Goal: Task Accomplishment & Management: Manage account settings

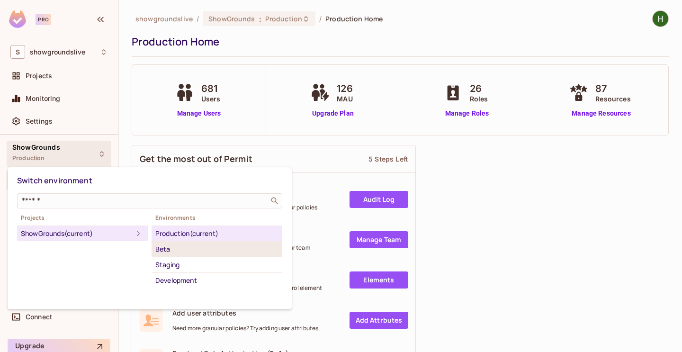
click at [184, 254] on div "Beta" at bounding box center [216, 248] width 123 height 11
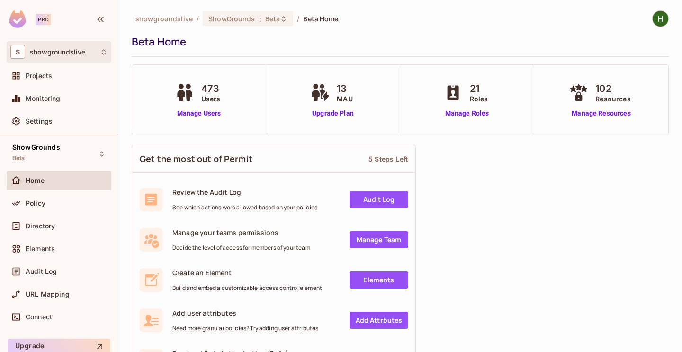
click at [96, 48] on div "S showgroundslive" at bounding box center [58, 52] width 97 height 14
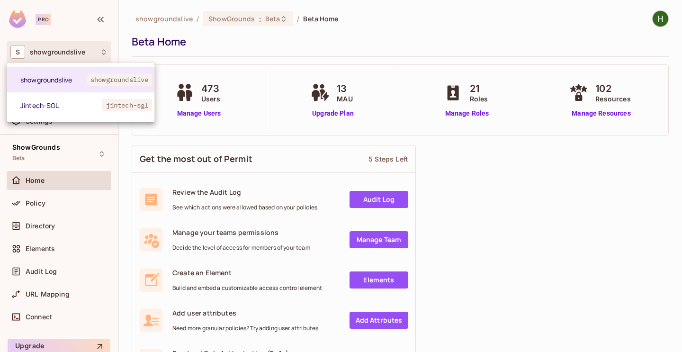
click at [570, 267] on div at bounding box center [341, 176] width 682 height 352
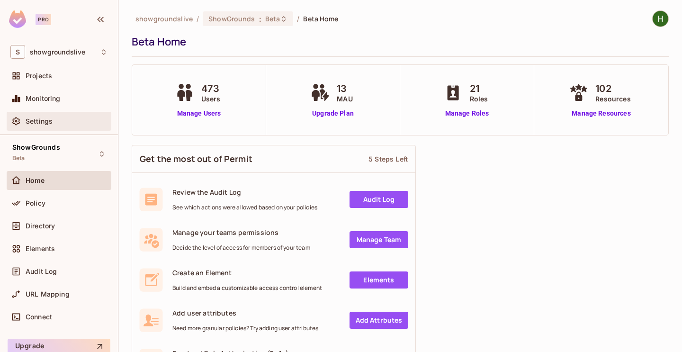
click at [59, 126] on div "Settings" at bounding box center [58, 121] width 97 height 11
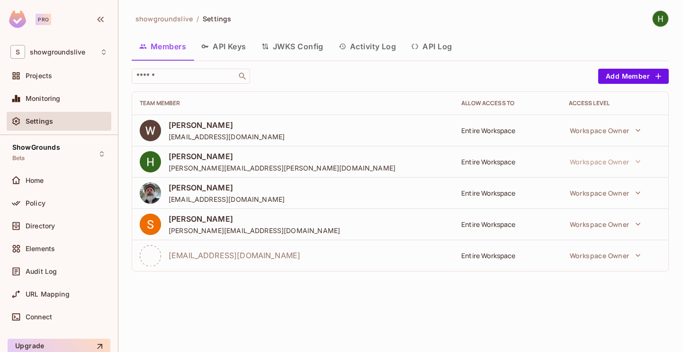
click at [232, 49] on button "API Keys" at bounding box center [224, 47] width 60 height 24
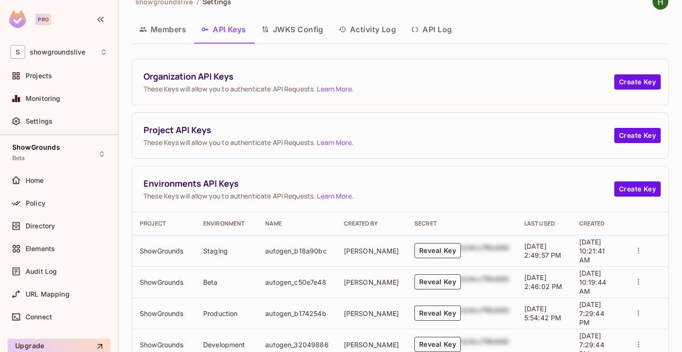
scroll to position [46, 0]
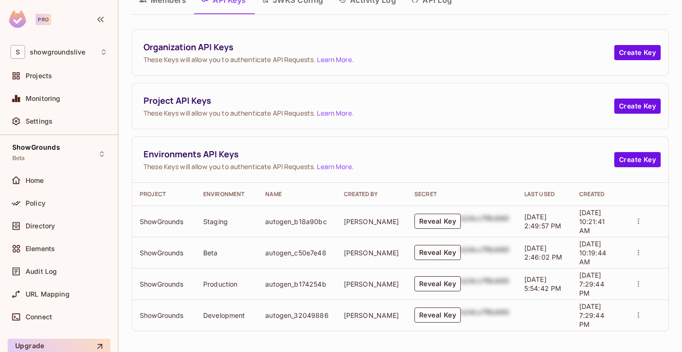
click at [423, 253] on button "Reveal Key" at bounding box center [437, 252] width 46 height 15
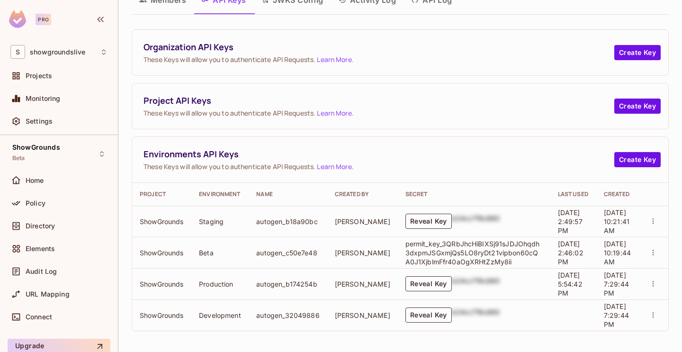
click at [423, 253] on p "permit_key_3QRbJhcHiBIXSj91sJDJOhqdh3dxpmJSGxmjQs5LO8ryDt21vipbon60cQA0J1XjblmF…" at bounding box center [473, 252] width 137 height 27
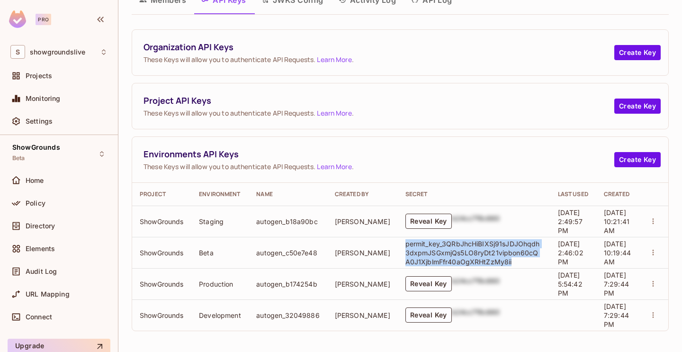
click at [423, 252] on p "permit_key_3QRbJhcHiBIXSj91sJDJOhqdh3dxpmJSGxmjQs5LO8ryDt21vipbon60cQA0J1XjblmF…" at bounding box center [473, 252] width 137 height 27
copy p "permit_key_3QRbJhcHiBIXSj91sJDJOhqdh3dxpmJSGxmjQs5LO8ryDt21vipbon60cQA0J1XjblmF…"
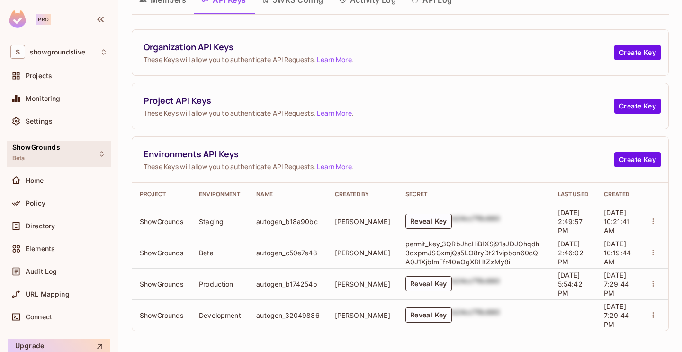
click at [50, 153] on div "ShowGrounds Beta" at bounding box center [36, 154] width 48 height 20
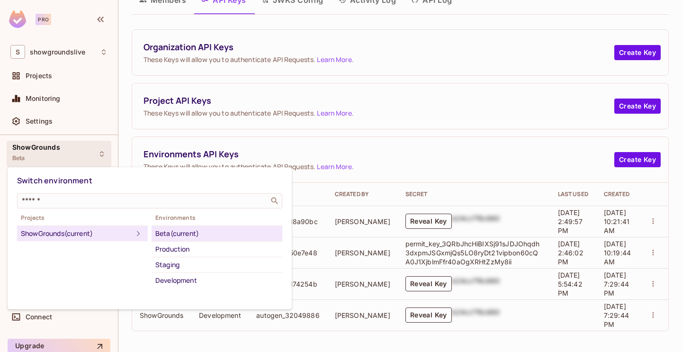
click at [50, 153] on div at bounding box center [341, 176] width 682 height 352
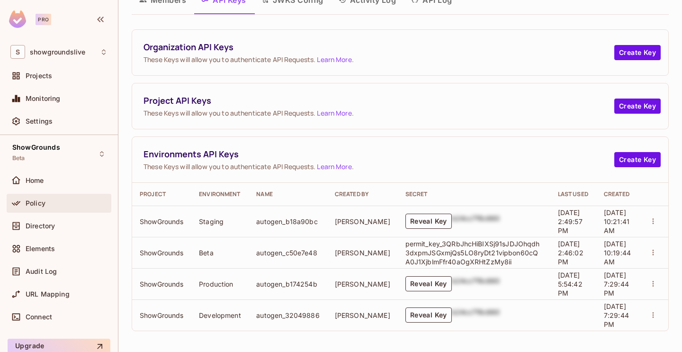
click at [55, 197] on div "Policy" at bounding box center [59, 203] width 105 height 19
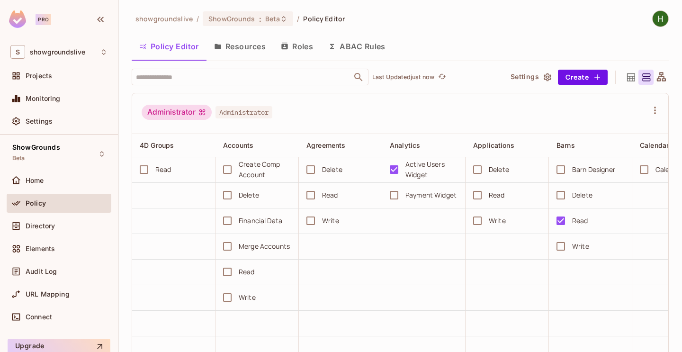
click at [248, 43] on button "Resources" at bounding box center [239, 47] width 67 height 24
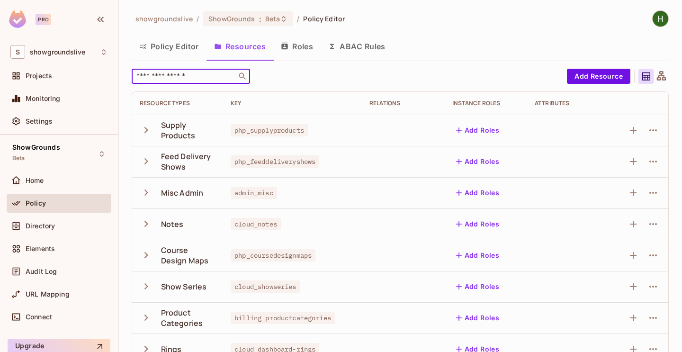
click at [209, 76] on input "text" at bounding box center [184, 76] width 99 height 9
type input "********"
